Goal: Transaction & Acquisition: Book appointment/travel/reservation

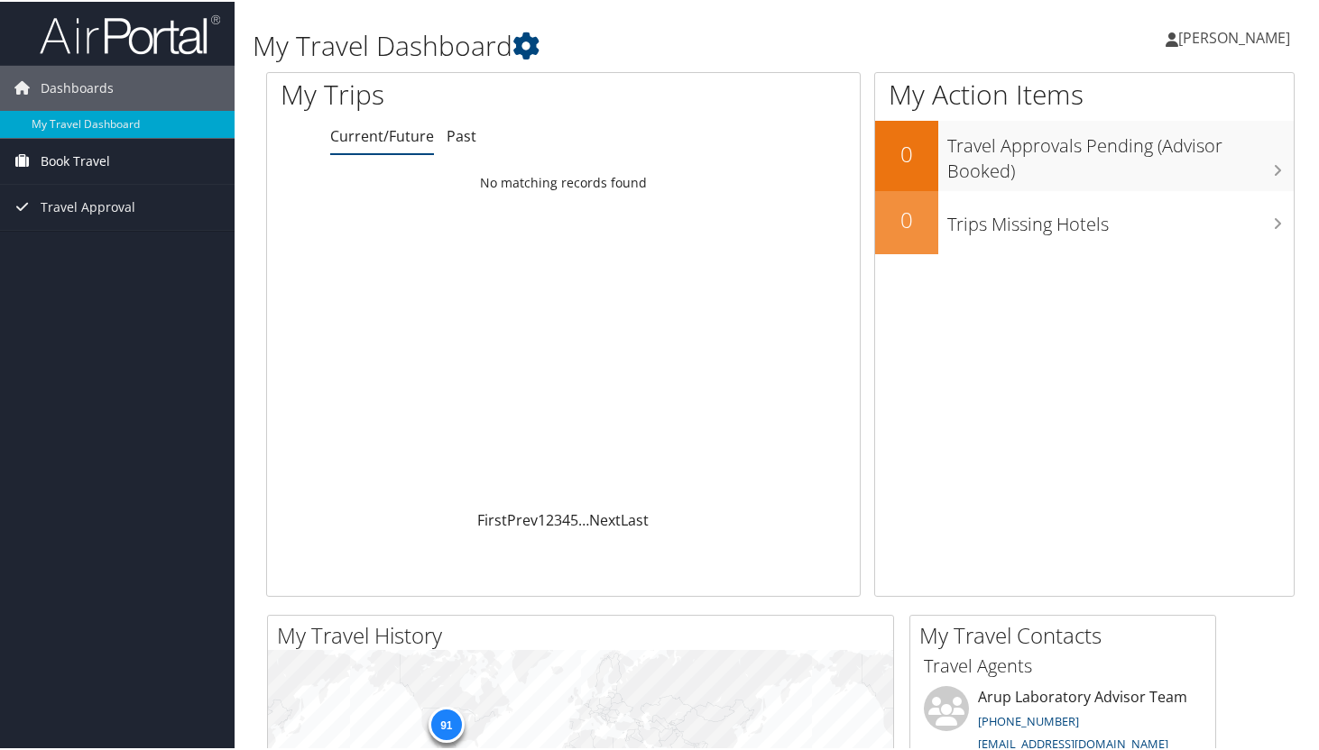
click at [79, 159] on span "Book Travel" at bounding box center [75, 159] width 69 height 45
click at [69, 157] on span "Book Travel" at bounding box center [75, 159] width 69 height 45
click at [68, 223] on link "Book/Manage Online Trips" at bounding box center [117, 222] width 235 height 27
